Goal: Task Accomplishment & Management: Use online tool/utility

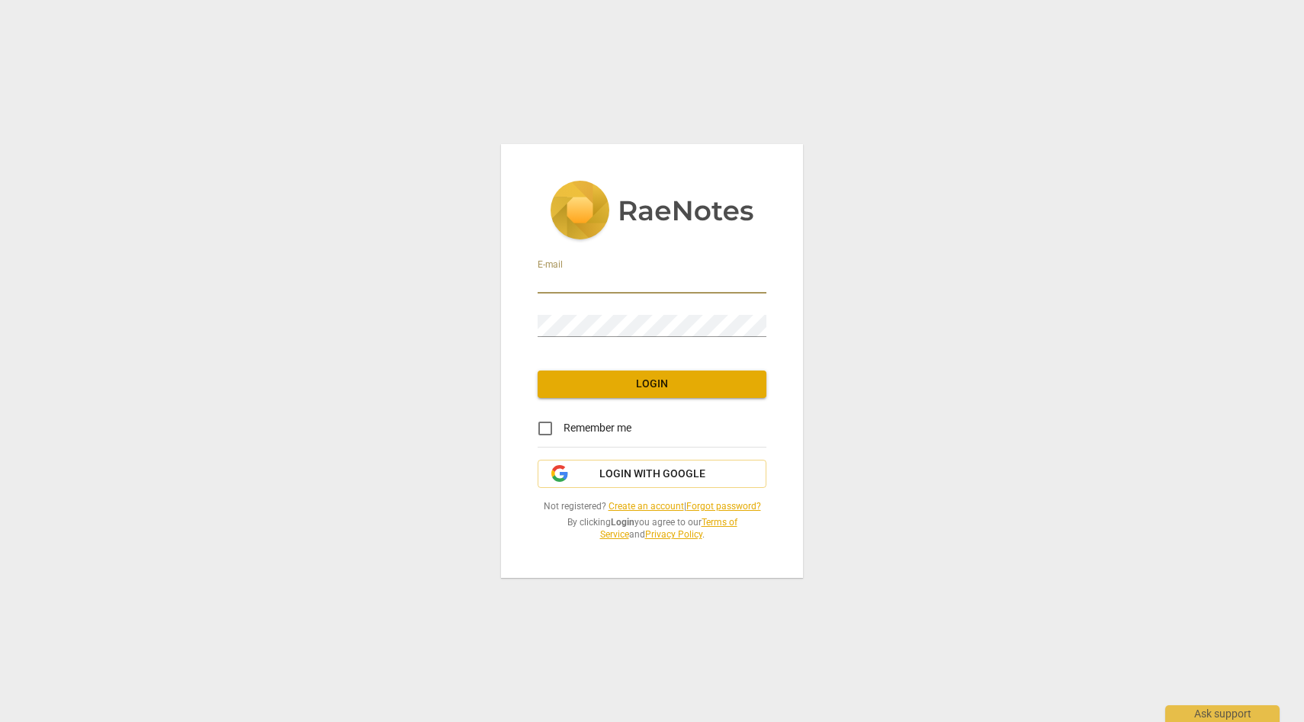
click at [583, 285] on input "email" at bounding box center [652, 283] width 229 height 22
type input "[EMAIL_ADDRESS][DOMAIN_NAME]"
click at [604, 374] on button "Login" at bounding box center [652, 384] width 229 height 27
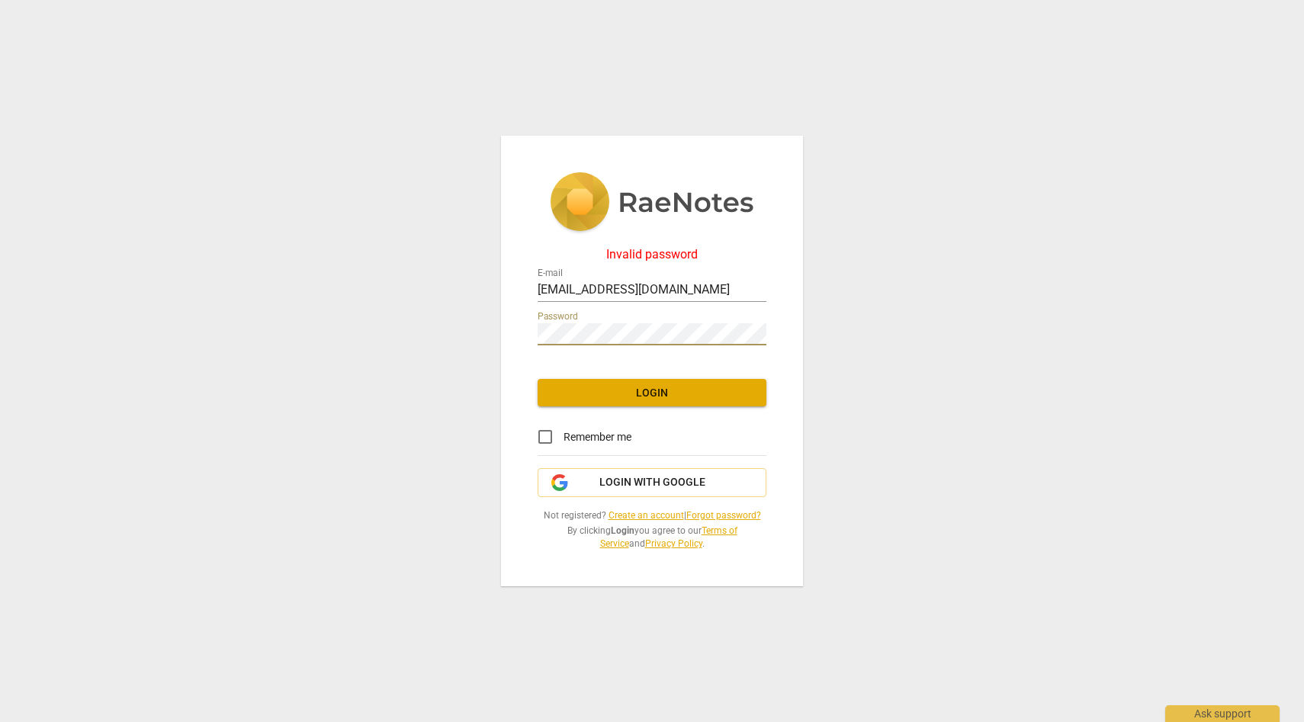
click at [519, 337] on div "Invalid password E-mail [EMAIL_ADDRESS][DOMAIN_NAME] Password Login Remember me…" at bounding box center [652, 362] width 302 height 452
click at [568, 397] on span "Login" at bounding box center [652, 393] width 204 height 15
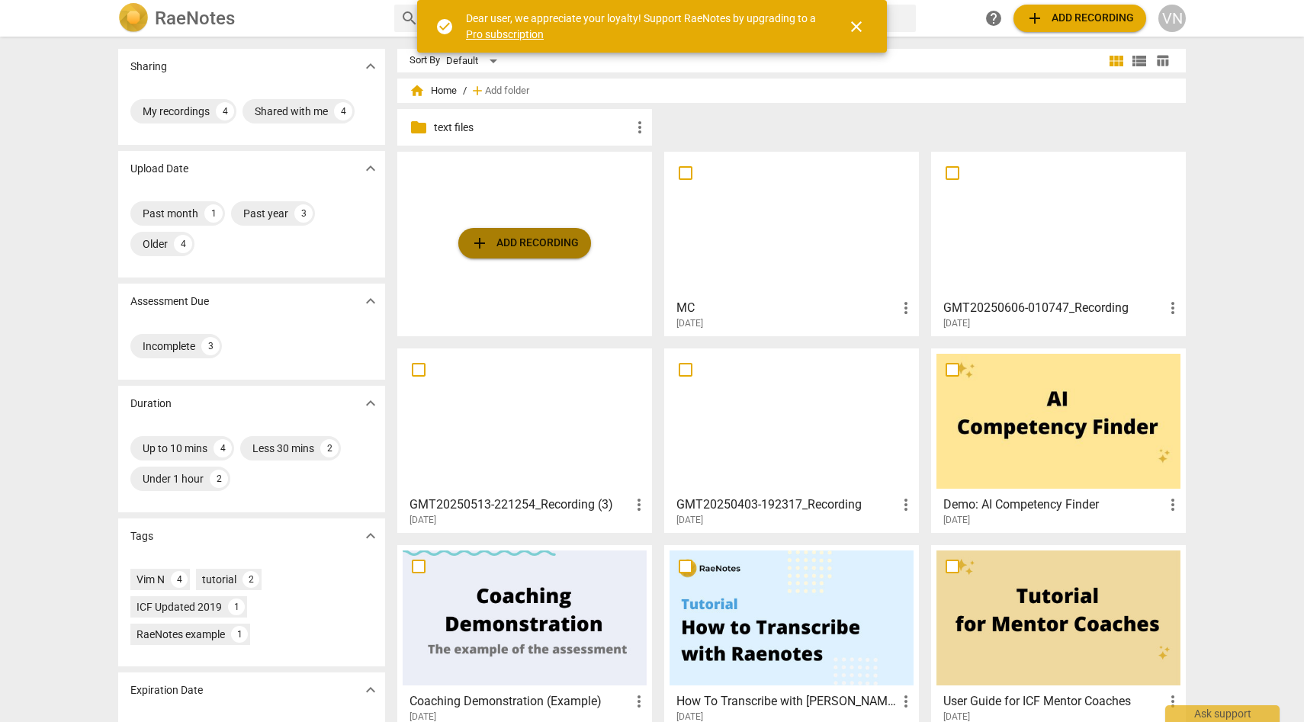
click at [552, 230] on button "add Add recording" at bounding box center [524, 243] width 133 height 31
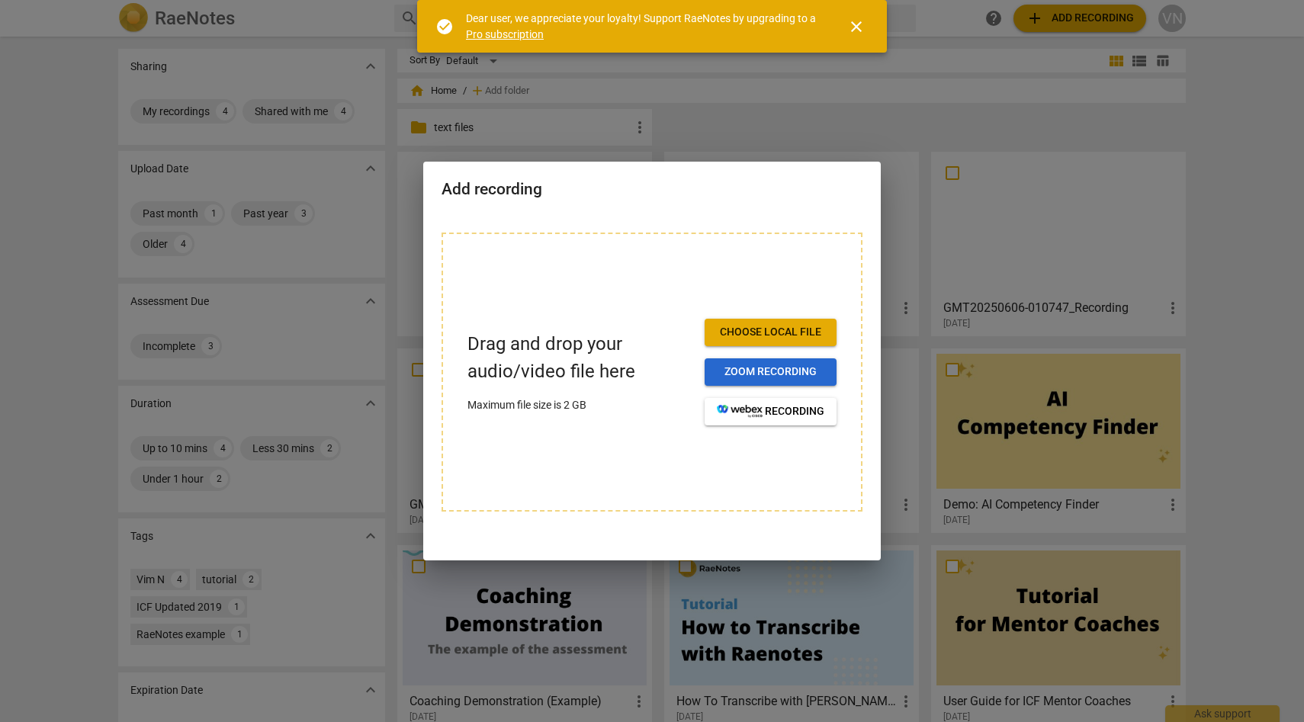
click at [752, 367] on span "Zoom recording" at bounding box center [771, 372] width 108 height 15
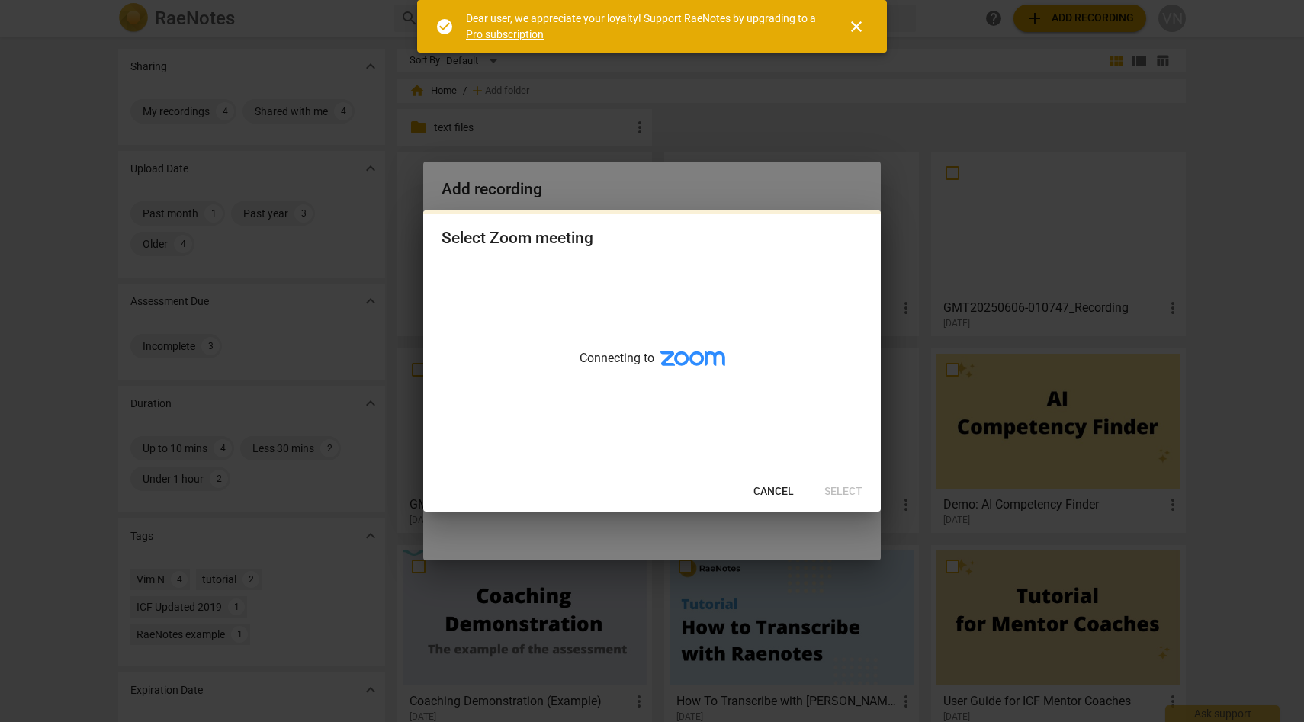
click at [763, 494] on span "Cancel" at bounding box center [774, 491] width 40 height 15
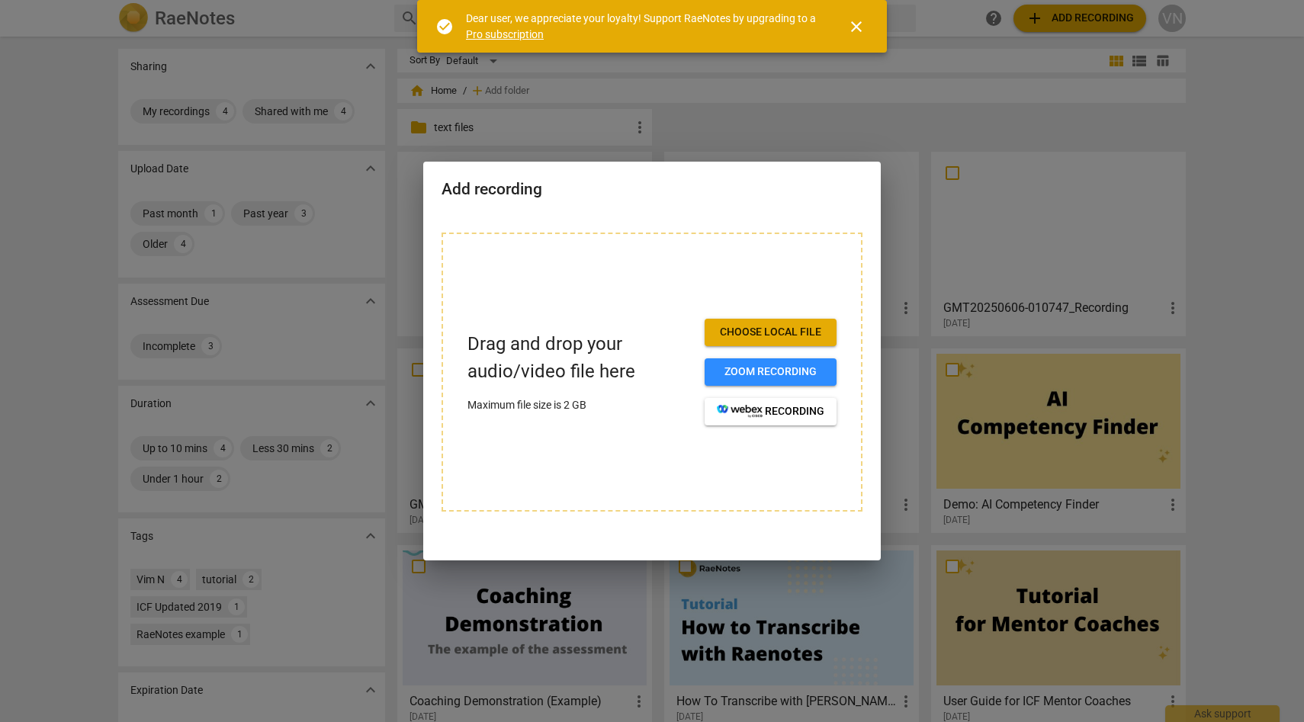
click at [741, 339] on span "Choose local file" at bounding box center [771, 332] width 108 height 15
click at [773, 333] on span "Choose local file" at bounding box center [771, 332] width 108 height 15
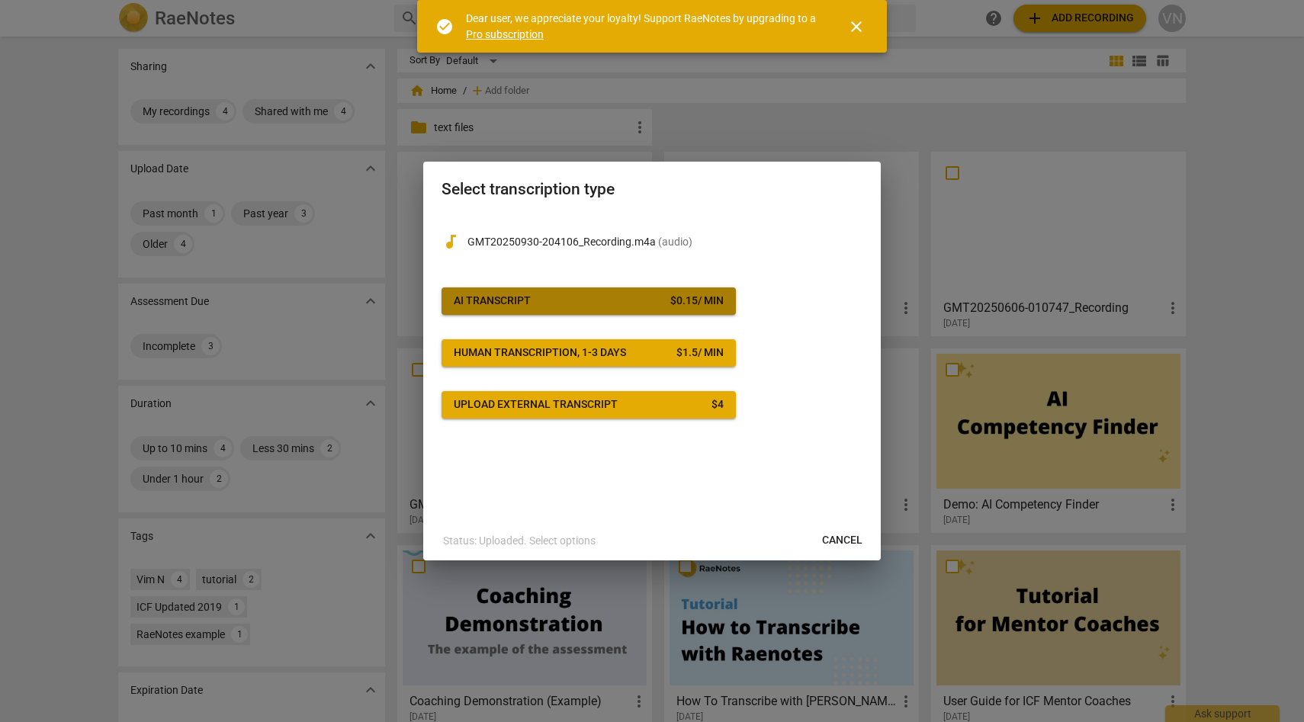
click at [675, 307] on div "$ 0.15 / min" at bounding box center [696, 301] width 53 height 15
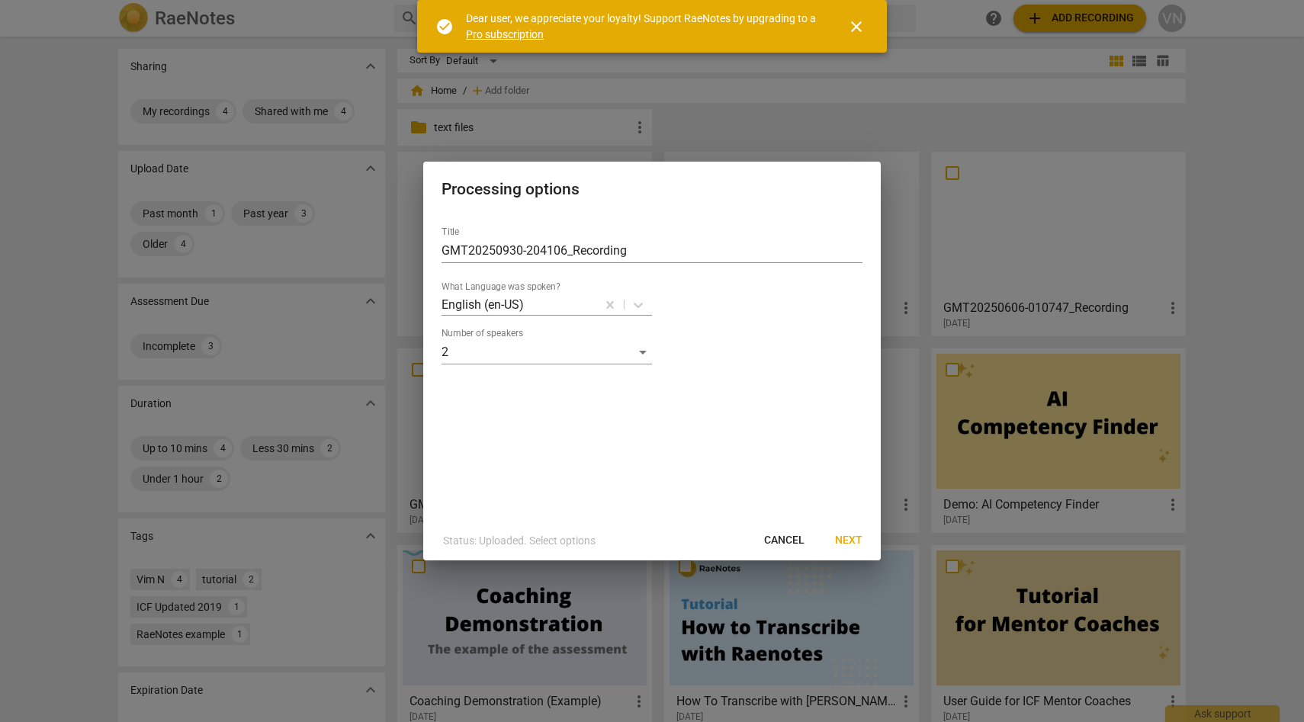
click at [844, 542] on span "Next" at bounding box center [848, 540] width 27 height 15
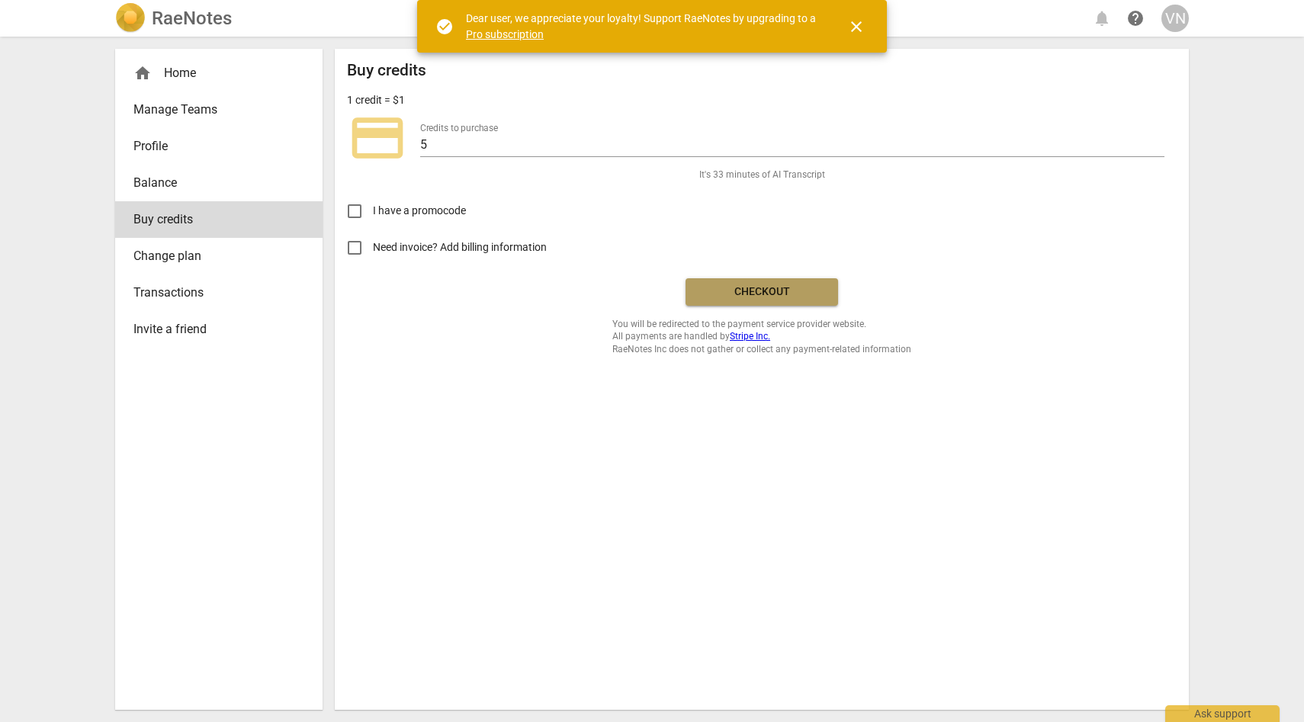
click at [726, 292] on span "Checkout" at bounding box center [762, 292] width 128 height 15
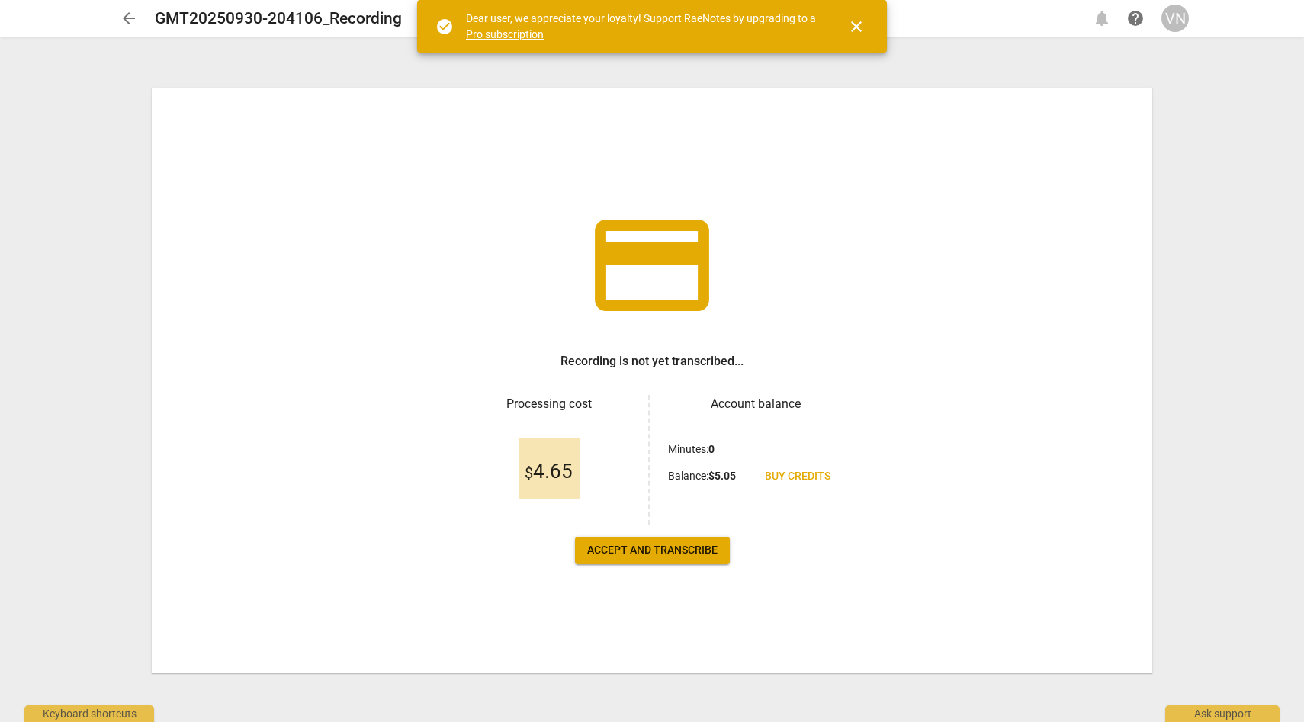
click at [666, 555] on span "Accept and transcribe" at bounding box center [652, 550] width 130 height 15
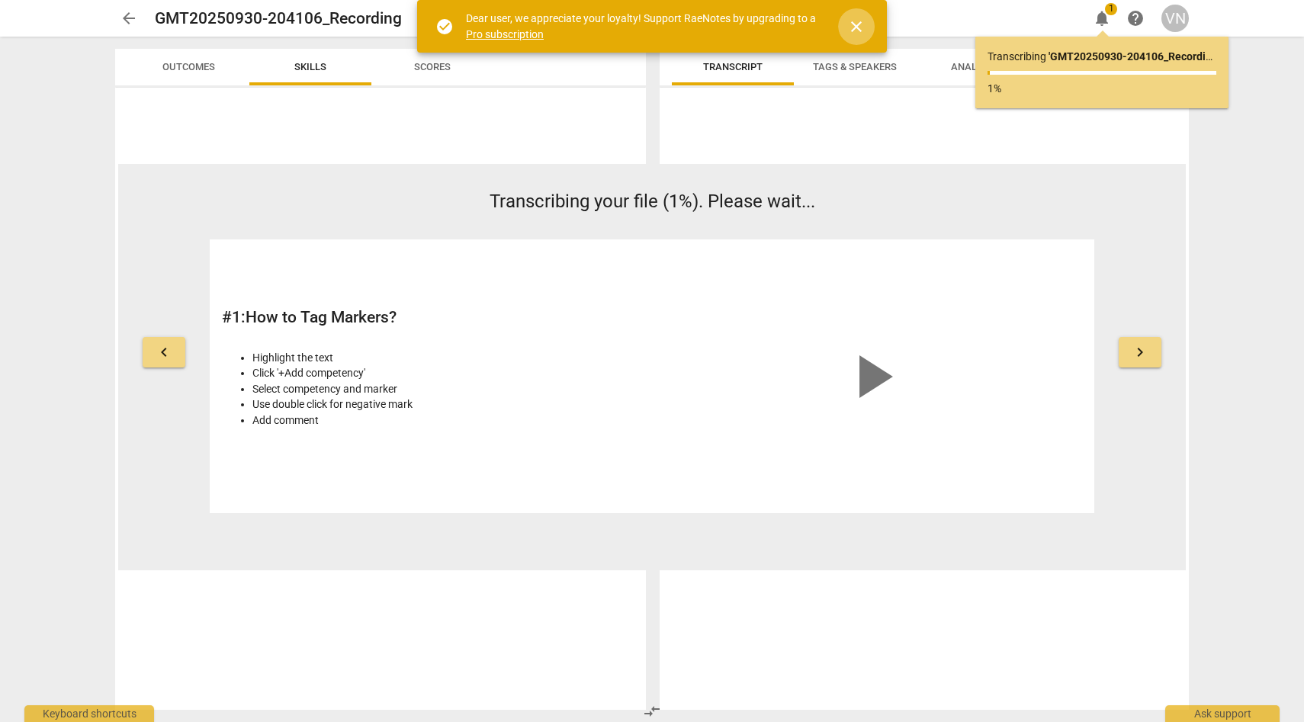
click at [859, 29] on span "close" at bounding box center [856, 27] width 18 height 18
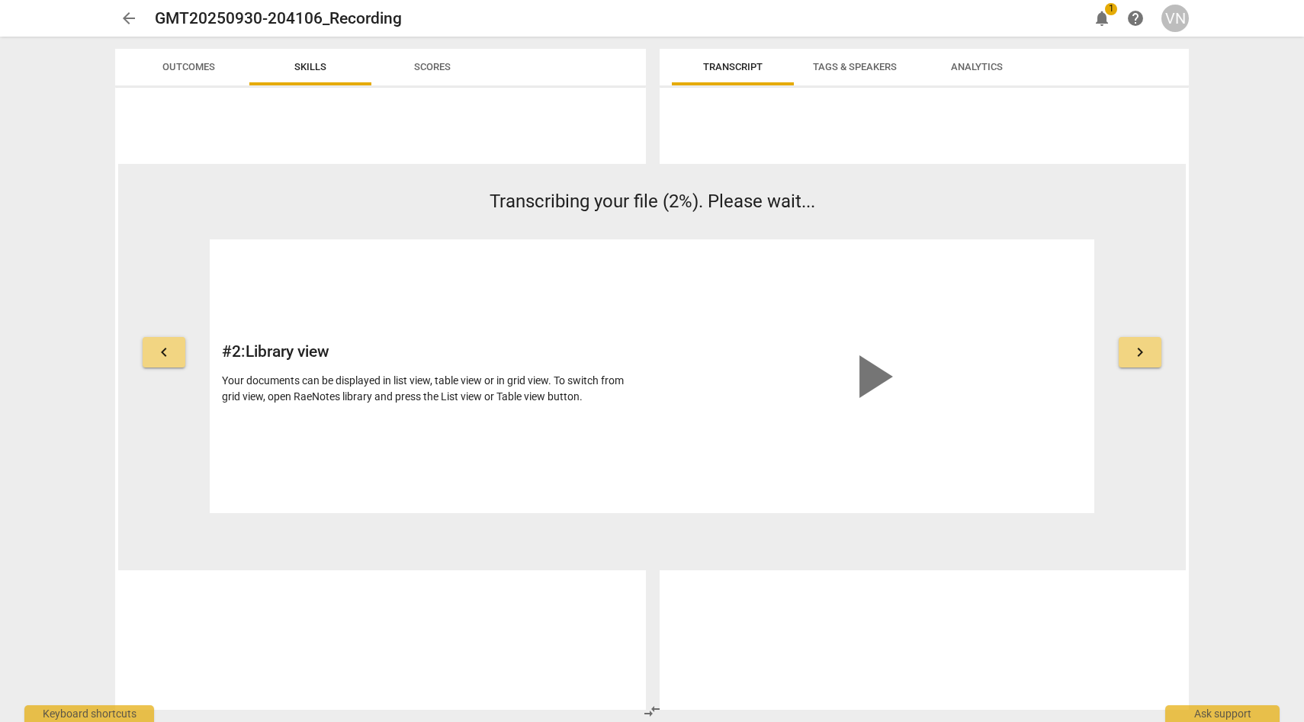
click at [1281, 240] on div "arrow_back GMT20250930-204106_Recording edit notifications 1 help VN keyboard_a…" at bounding box center [652, 361] width 1304 height 722
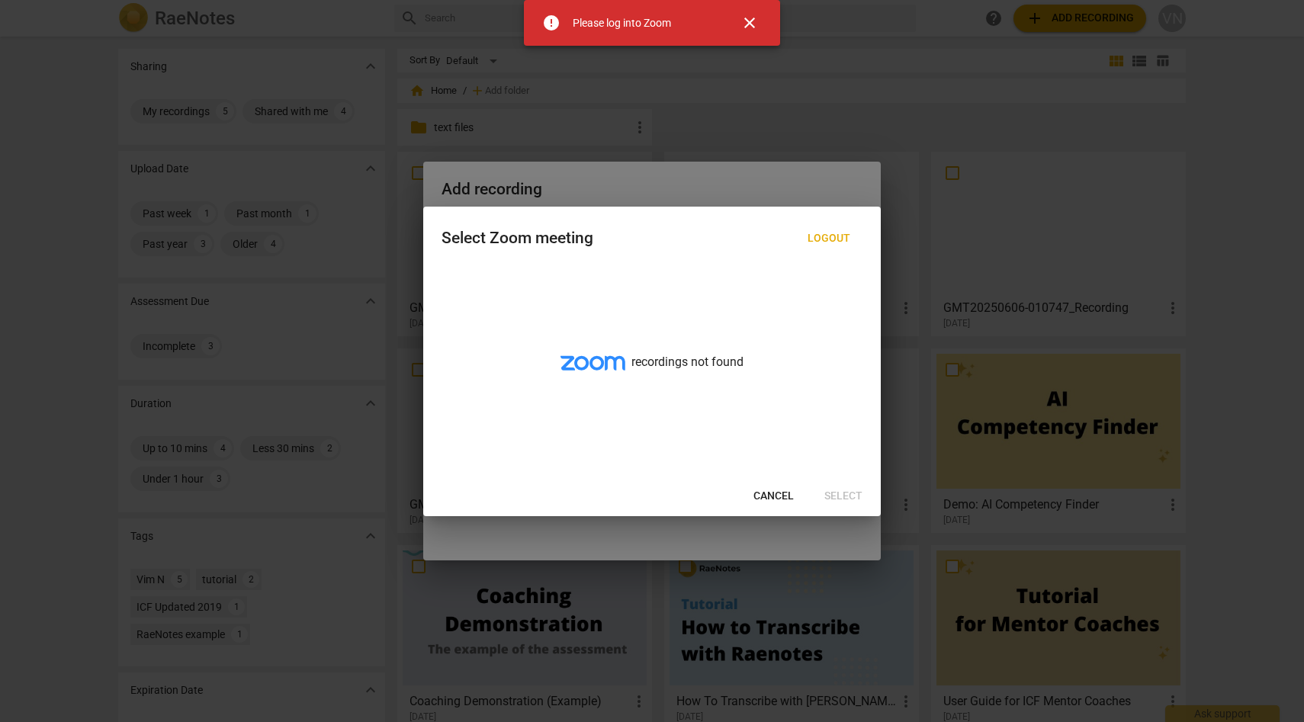
click at [757, 27] on span "close" at bounding box center [750, 23] width 18 height 18
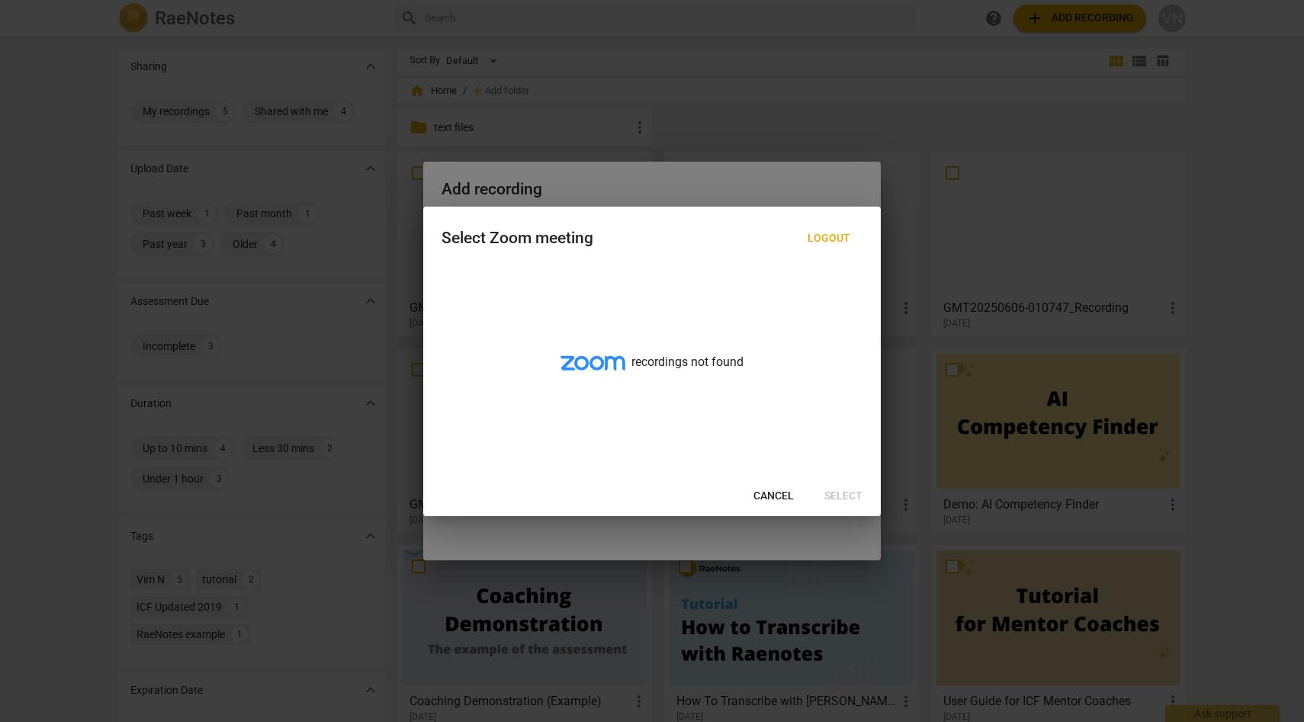
click at [771, 500] on span "Cancel" at bounding box center [774, 496] width 40 height 15
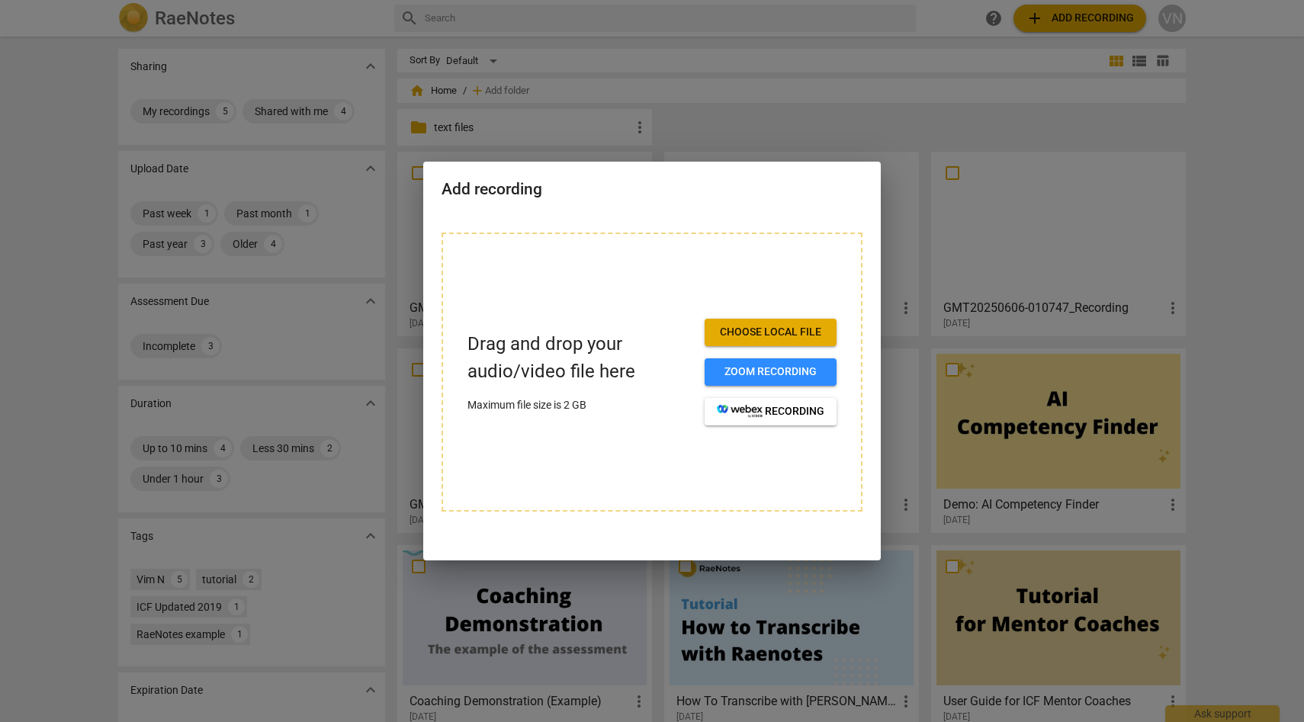
click at [178, 60] on div at bounding box center [652, 361] width 1304 height 722
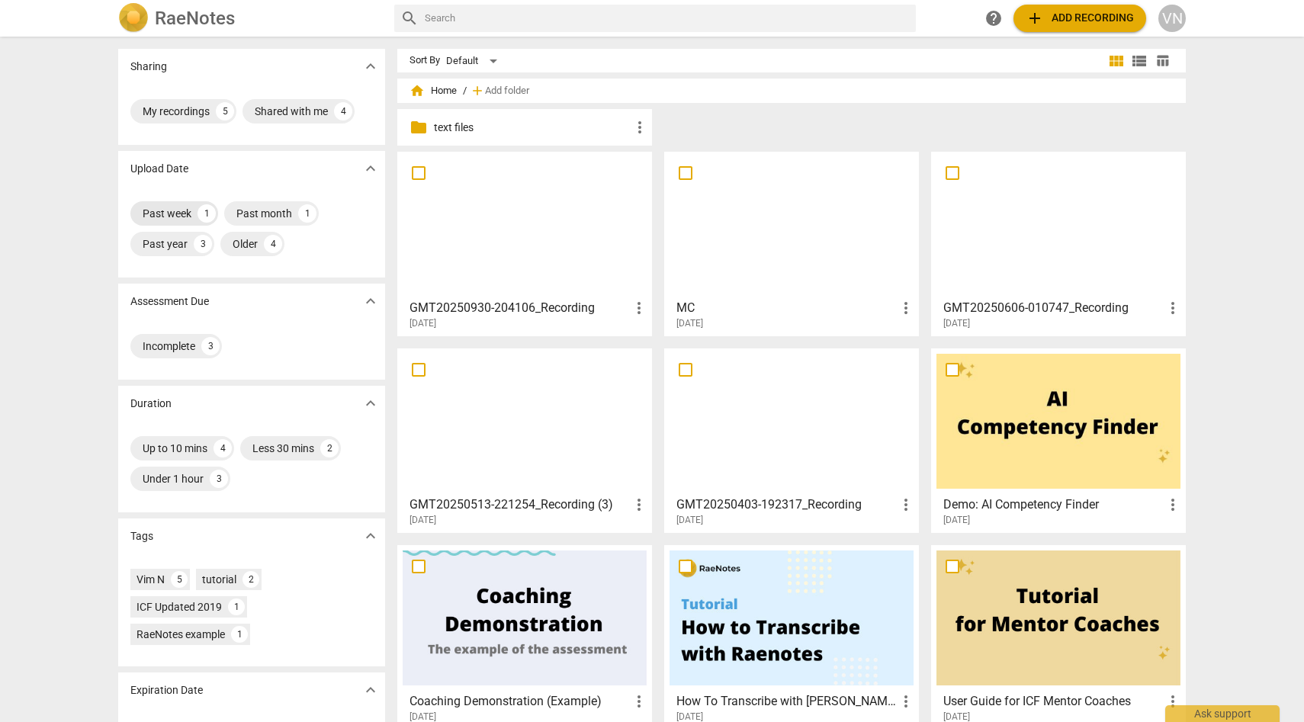
click at [178, 217] on div "Past week" at bounding box center [167, 213] width 49 height 15
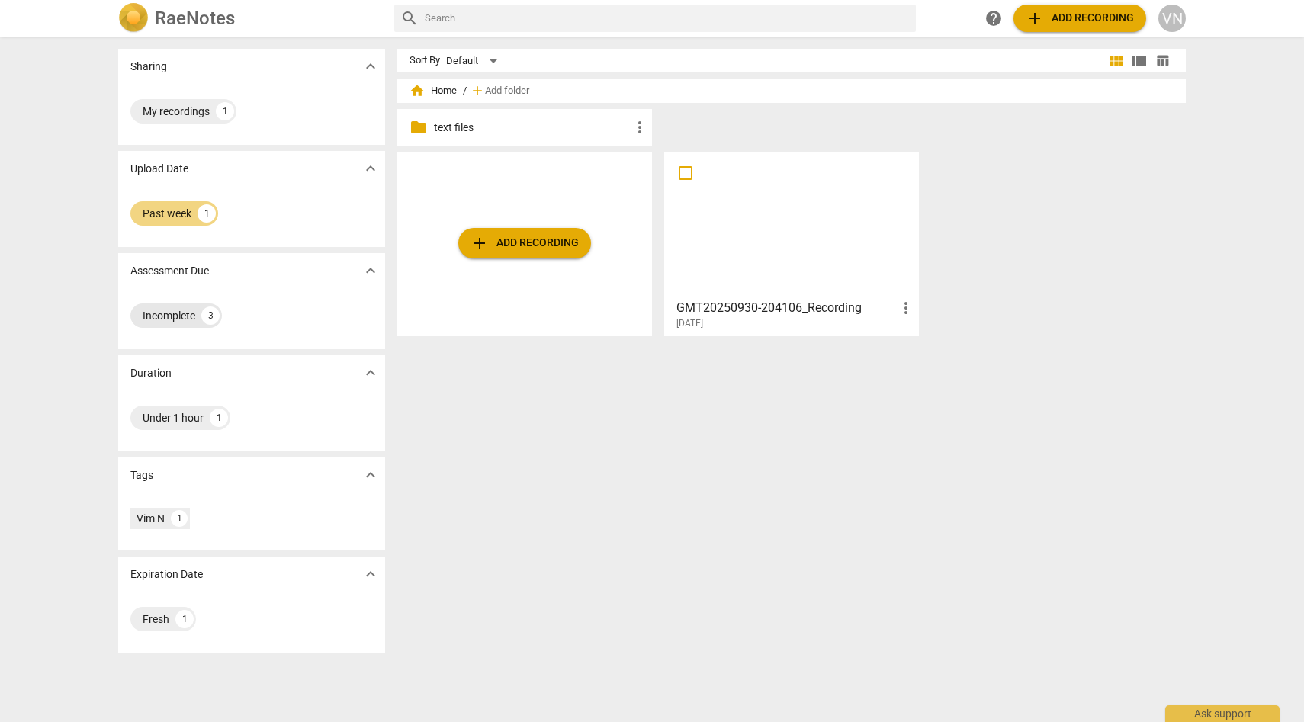
click at [172, 310] on div "Incomplete" at bounding box center [169, 315] width 53 height 15
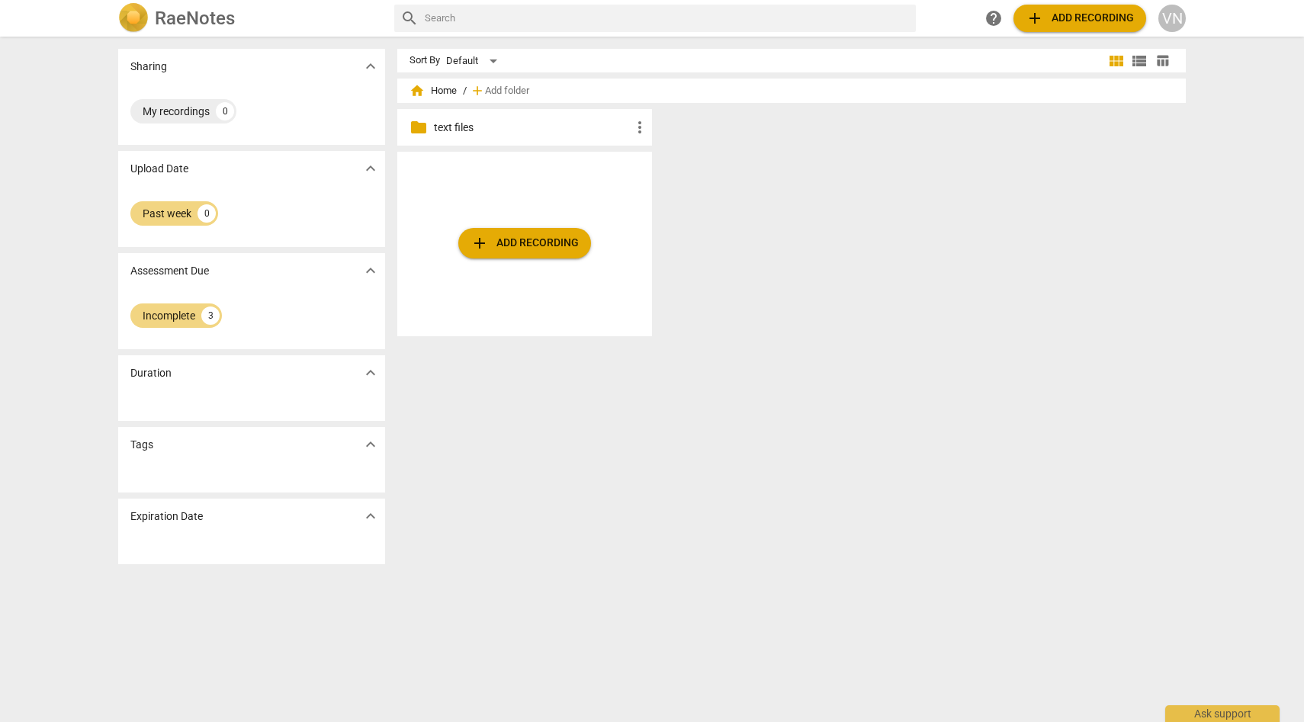
click at [157, 375] on p "Duration" at bounding box center [150, 373] width 41 height 16
click at [174, 116] on div "My recordings" at bounding box center [176, 111] width 67 height 15
